Goal: Task Accomplishment & Management: Manage account settings

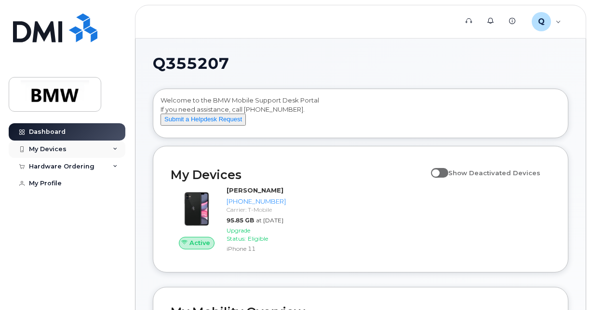
click at [118, 143] on div "My Devices" at bounding box center [67, 149] width 117 height 17
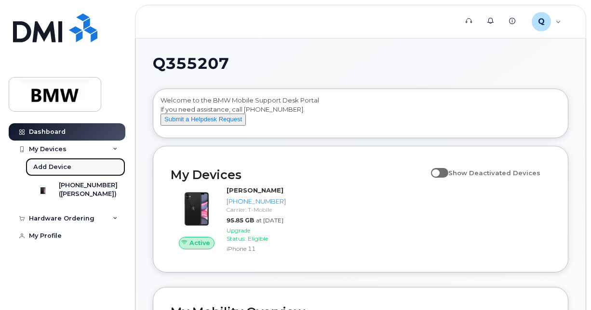
click at [42, 163] on div "Add Device" at bounding box center [52, 167] width 38 height 9
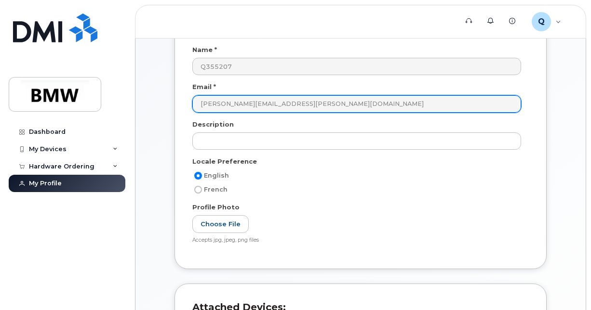
scroll to position [93, 0]
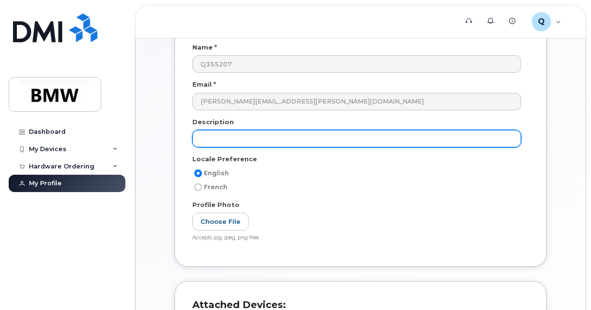
click at [268, 142] on input "text" at bounding box center [356, 138] width 328 height 17
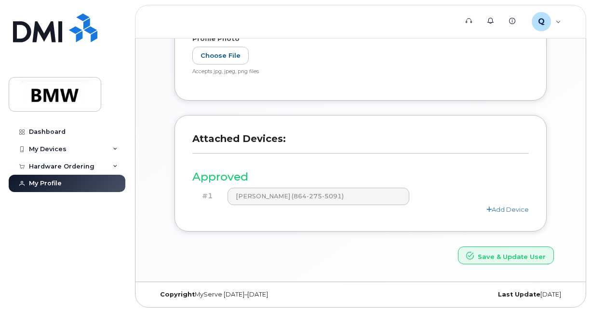
scroll to position [260, 0]
click at [518, 205] on link "Add Device" at bounding box center [507, 209] width 42 height 8
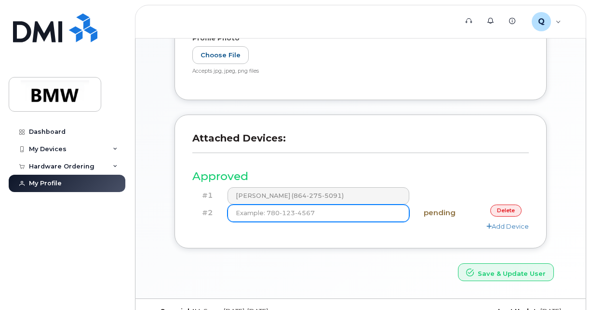
click at [381, 210] on input at bounding box center [318, 213] width 182 height 17
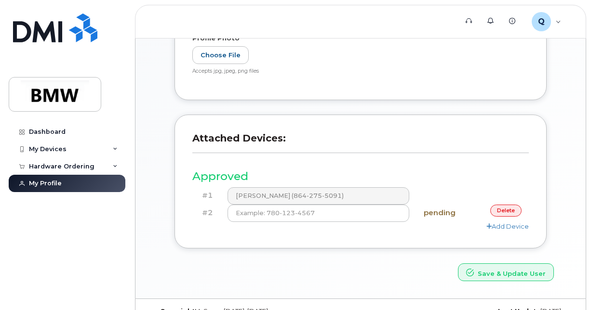
scroll to position [201, 0]
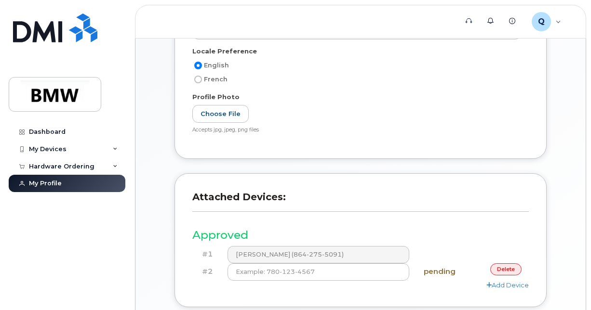
click at [500, 263] on link "delete" at bounding box center [505, 269] width 31 height 12
